Goal: Information Seeking & Learning: Find specific fact

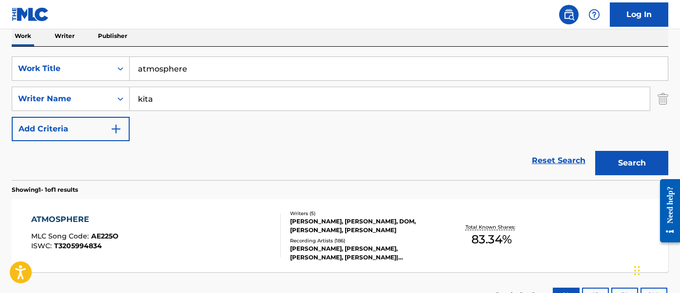
click at [156, 74] on input "atmosphere" at bounding box center [399, 68] width 538 height 23
paste input "Down"
type input "Down"
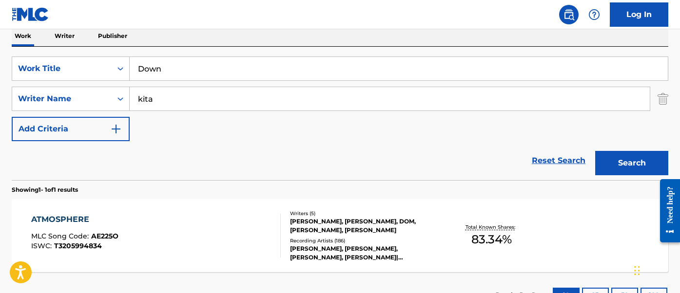
click at [167, 98] on input "kita" at bounding box center [390, 98] width 520 height 23
type input "[PERSON_NAME]"
click at [595, 151] on button "Search" at bounding box center [631, 163] width 73 height 24
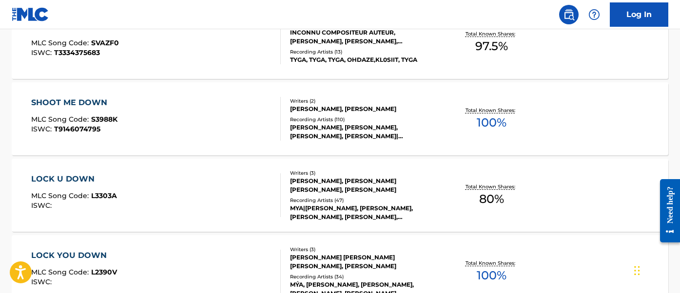
scroll to position [930, 0]
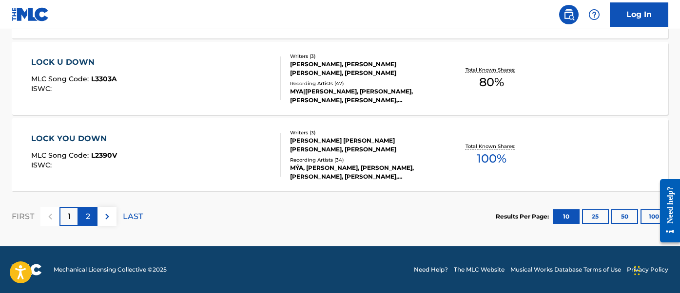
click at [89, 219] on p "2" at bounding box center [88, 217] width 4 height 12
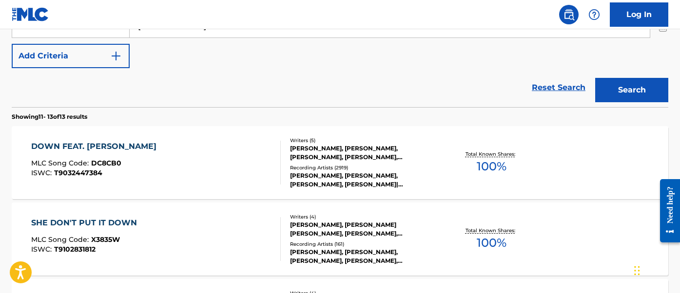
scroll to position [237, 0]
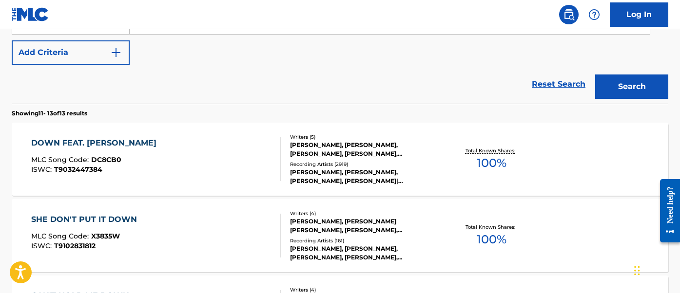
click at [193, 149] on div "DOWN FEAT. [PERSON_NAME] MLC Song Code : DC8CB0 ISWC : T9032447384" at bounding box center [156, 159] width 250 height 44
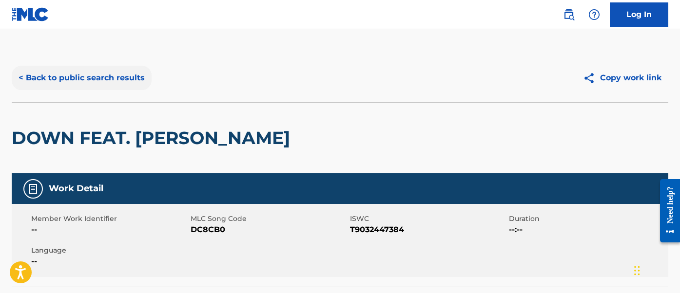
click at [111, 84] on button "< Back to public search results" at bounding box center [82, 78] width 140 height 24
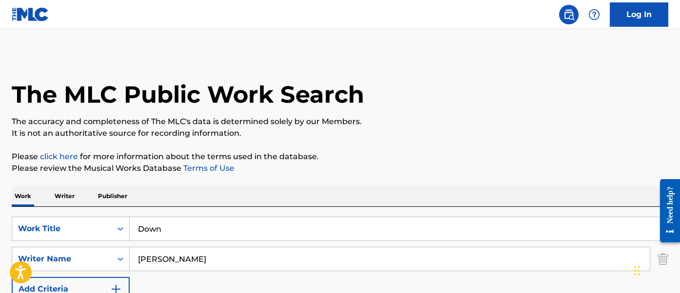
click at [187, 214] on div "SearchWithCriteriaf366a5ab-1f50-442a-9027-b0a72de068cc Work Title Down SearchWi…" at bounding box center [340, 274] width 657 height 134
click at [174, 228] on input "Down" at bounding box center [399, 228] width 538 height 23
paste input "Take Me Thru Dere"
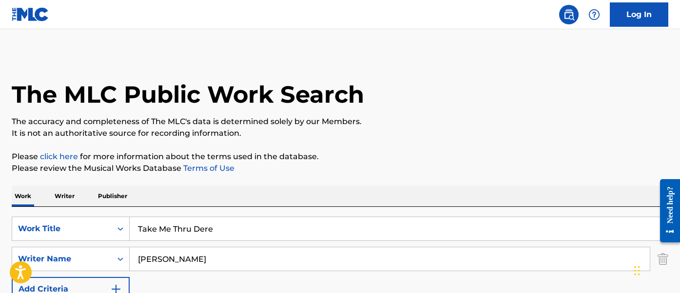
type input "Take Me Thru Dere"
click at [198, 256] on input "[PERSON_NAME]" at bounding box center [390, 259] width 520 height 23
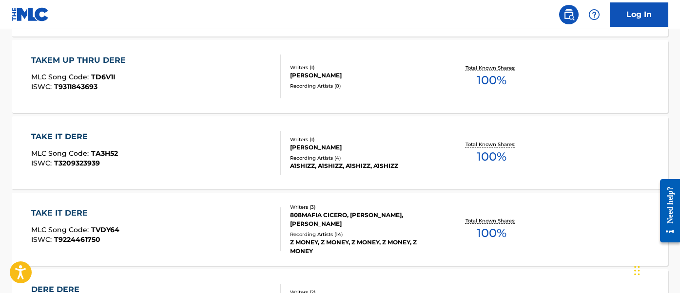
scroll to position [423, 0]
